Goal: Task Accomplishment & Management: Manage account settings

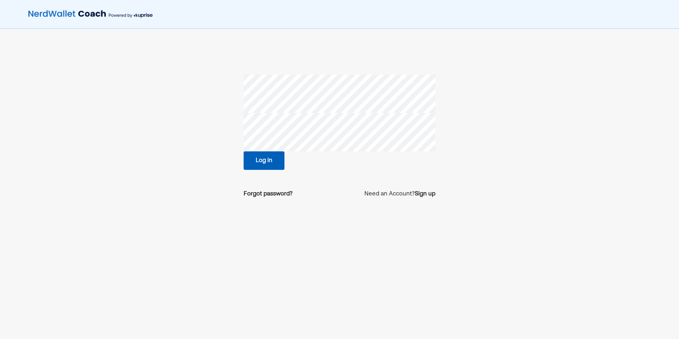
click at [270, 159] on button "Log in" at bounding box center [263, 160] width 41 height 18
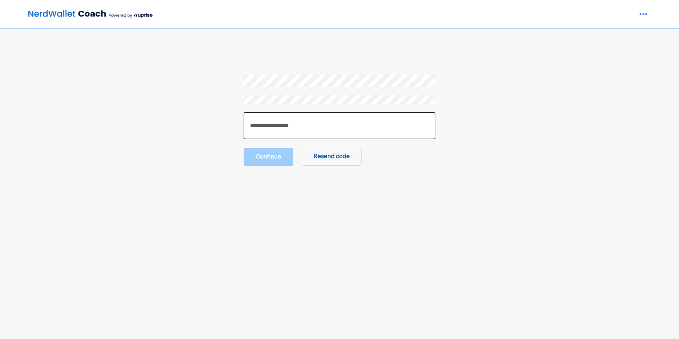
click at [274, 123] on input "number" at bounding box center [339, 125] width 192 height 27
click at [308, 122] on input "number" at bounding box center [339, 125] width 192 height 27
type input "******"
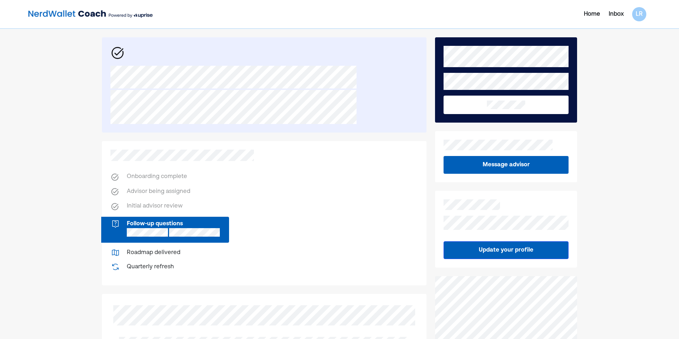
click at [614, 12] on div "Inbox" at bounding box center [615, 14] width 15 height 9
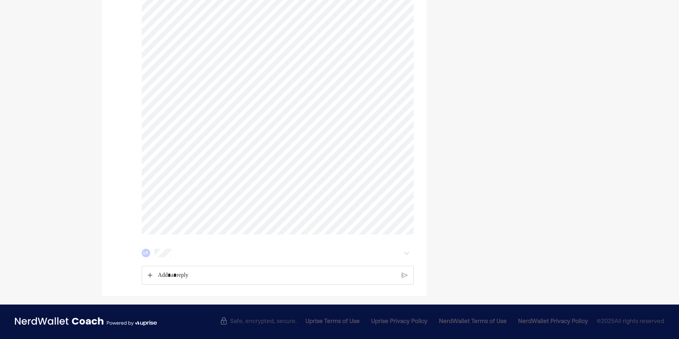
scroll to position [445, 0]
click at [174, 255] on div "LR" at bounding box center [256, 252] width 229 height 9
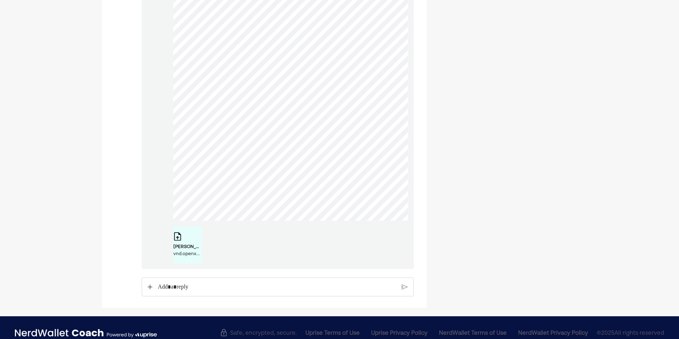
scroll to position [763, 0]
